Goal: Register for event/course

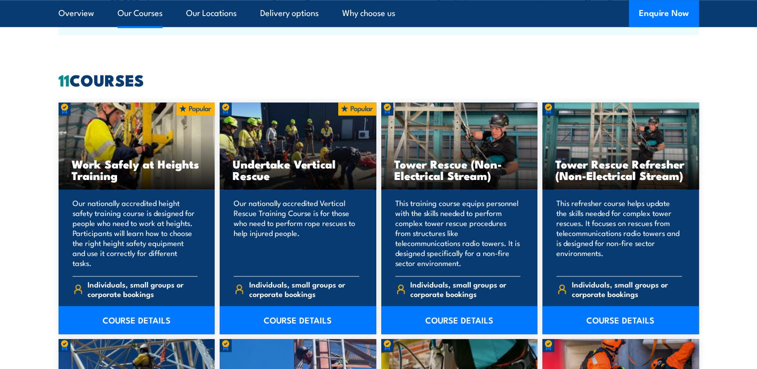
scroll to position [746, 0]
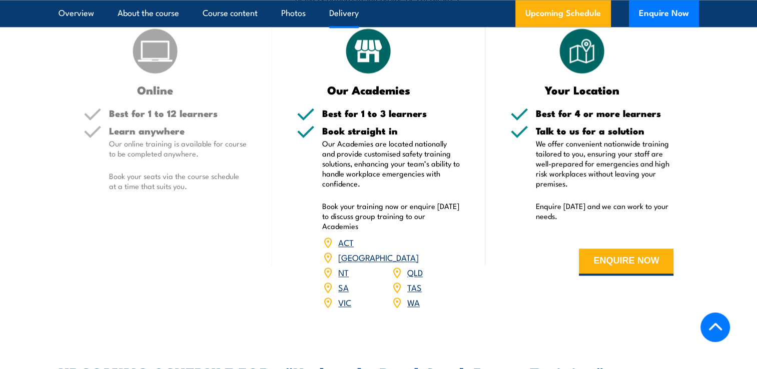
scroll to position [1265, 0]
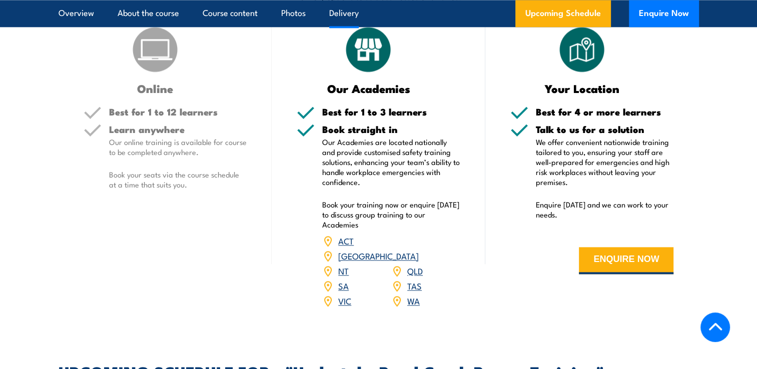
click at [408, 265] on link "QLD" at bounding box center [415, 271] width 16 height 12
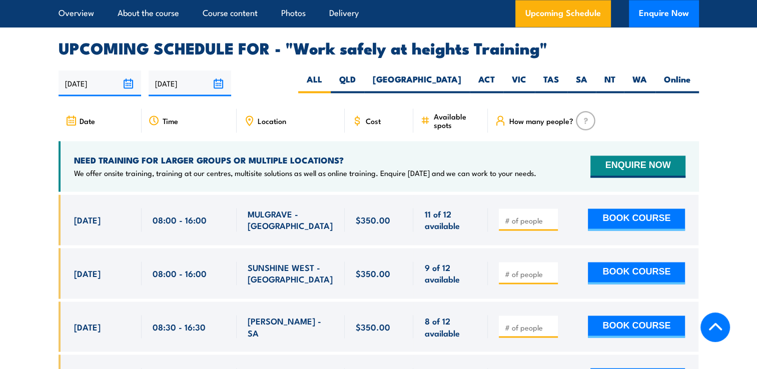
scroll to position [1566, 0]
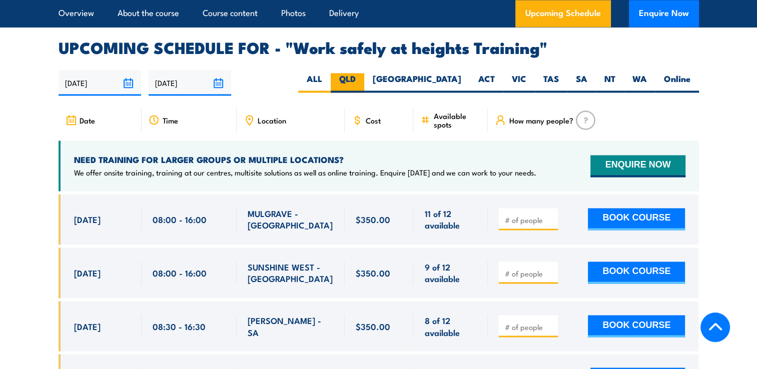
click at [364, 73] on label "QLD" at bounding box center [348, 83] width 34 height 20
click at [362, 73] on input "QLD" at bounding box center [359, 76] width 7 height 7
radio input "true"
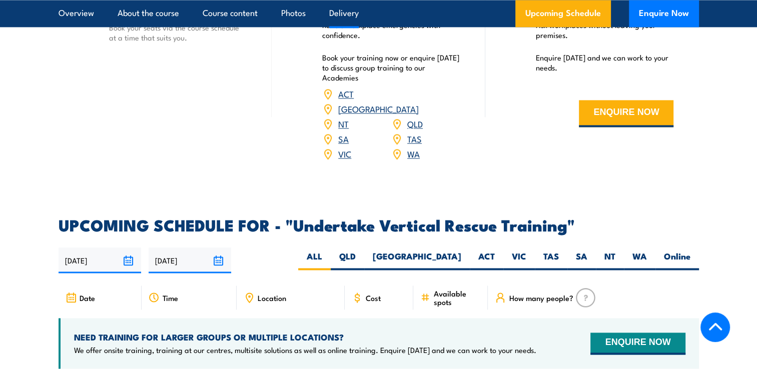
scroll to position [1434, 0]
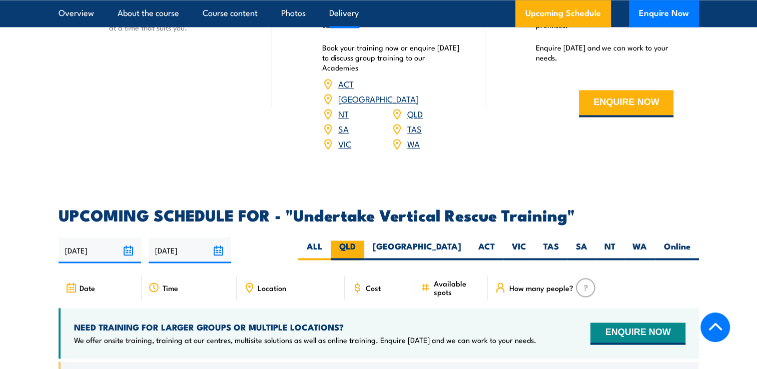
click at [364, 241] on label "QLD" at bounding box center [348, 251] width 34 height 20
click at [362, 241] on input "QLD" at bounding box center [359, 244] width 7 height 7
radio input "true"
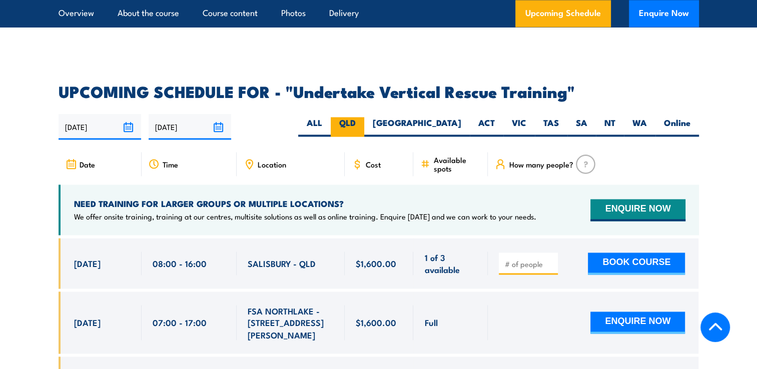
scroll to position [1560, 0]
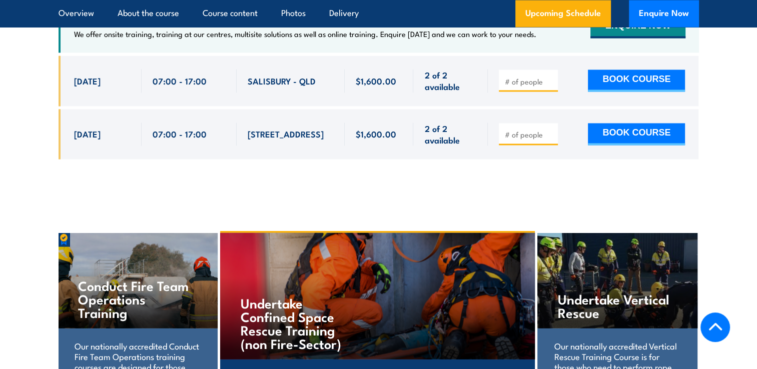
scroll to position [1714, 0]
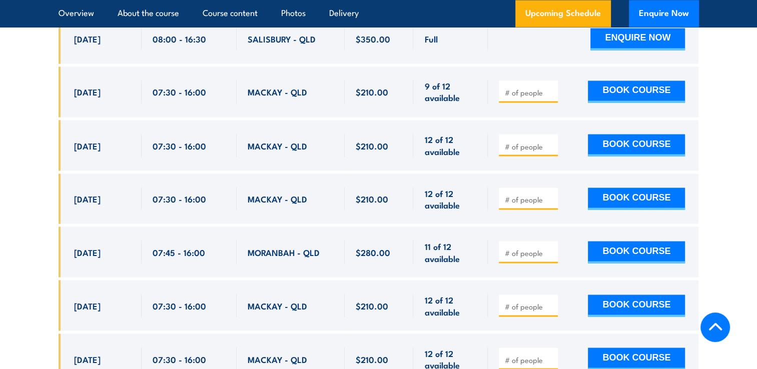
scroll to position [1742, 0]
